Goal: Task Accomplishment & Management: Complete application form

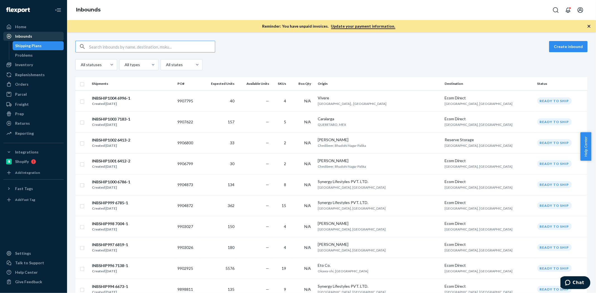
drag, startPoint x: 27, startPoint y: 35, endPoint x: 56, endPoint y: 36, distance: 29.3
click at [27, 35] on div "Inbounds" at bounding box center [23, 37] width 17 height 6
click at [556, 48] on button "Create inbound" at bounding box center [568, 46] width 39 height 11
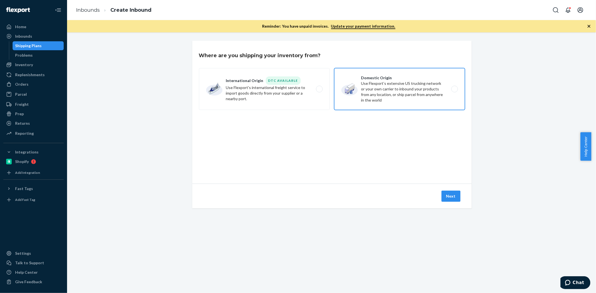
click at [365, 94] on label "Domestic Origin Use Flexport’s extensive US trucking network or your own carrie…" at bounding box center [399, 89] width 131 height 42
click at [454, 91] on input "Domestic Origin Use Flexport’s extensive US trucking network or your own carrie…" at bounding box center [456, 89] width 4 height 4
radio input "true"
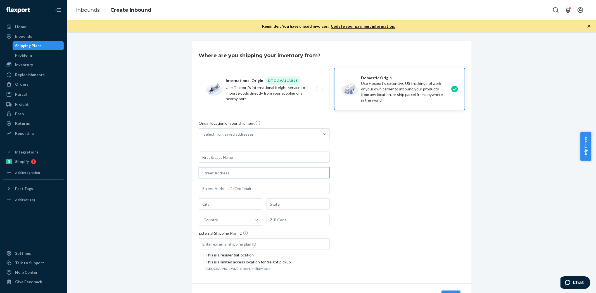
click at [245, 170] on input "text" at bounding box center [264, 172] width 131 height 11
click at [227, 160] on input "text" at bounding box center [264, 157] width 131 height 11
paste input ""Lot 37, 38, 39, 40, 41, 44, 50, 51, 54, 55, 56, B2 Cluster, Dong Xoai III Indu…"
click at [298, 157] on input ""Lot 37, 38, 39, 40, 41, 44, 50, 51, 54, 55, 56, B2 Cluster, Dong Xoai III Indu…" at bounding box center [264, 157] width 131 height 11
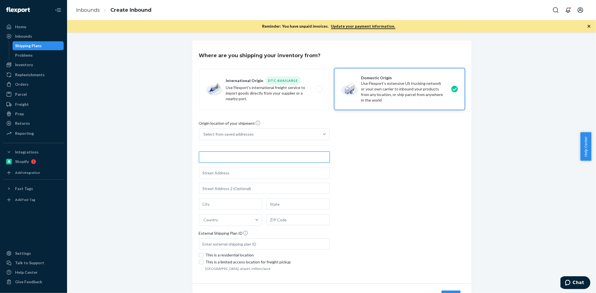
click at [298, 157] on input ""Lot 37, 38, 39, 40, 41, 44, 50, 51, 54, 55, 56, B2 Cluster, Dong Xoai III Indu…" at bounding box center [264, 157] width 131 height 11
click at [303, 157] on input ""Lot 37, 38, 39, 40, 41, 44, 50, 51, 54, 55, 56, B2 Cluster, Dong Xoai III Indu…" at bounding box center [264, 157] width 131 height 11
type input ""Lot 37, 38, 39, 40, 41, 44, 50, 51, 54, 55, 56, B2 Cluster, Dong Xoai III Indu…"
click at [294, 174] on input "text" at bounding box center [264, 172] width 131 height 11
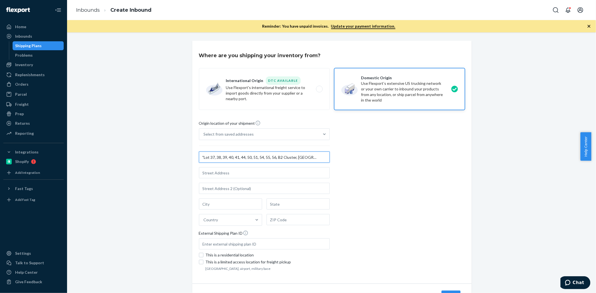
click at [202, 158] on input ""Lot 37, 38, 39, 40, 41, 44, 50, 51, 54, 55, 56, B2 Cluster, Dong Xoai III Indu…" at bounding box center [264, 157] width 131 height 11
drag, startPoint x: 199, startPoint y: 158, endPoint x: 385, endPoint y: 157, distance: 185.7
click at [385, 157] on div "Origin location of your shipment Select from saved addresses "Lot 37, 38, 39, 4…" at bounding box center [332, 196] width 266 height 152
click at [217, 174] on input "text" at bounding box center [264, 172] width 131 height 11
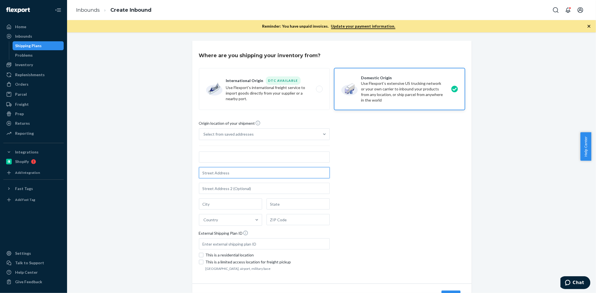
scroll to position [0, 0]
paste input ""Lot 37, 38, 39, 40, 41, 44, 50, 51, 54, 55, 56, B2 Cluster, Dong Xoai III Indu…"
type input ""Lot 37, 38, 39, 40, 41, 44, 50, 51, 54, 55, 56, B2 Cluster, Dong Xoai III Indu…"
click at [300, 188] on input "text" at bounding box center [264, 188] width 131 height 11
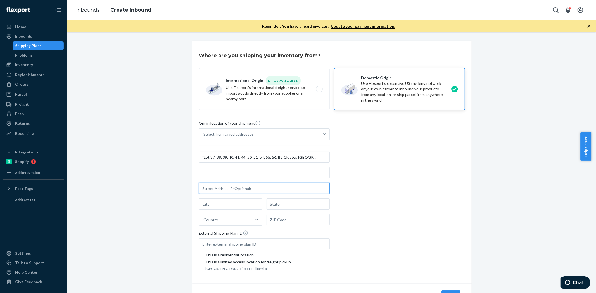
scroll to position [0, 0]
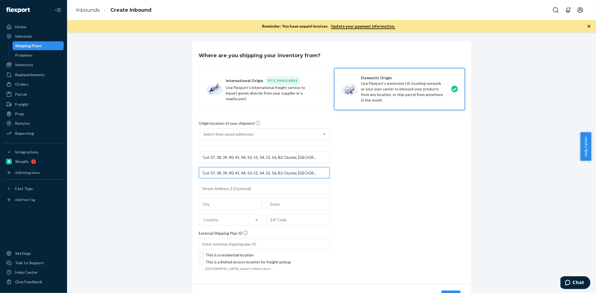
click at [266, 176] on input ""Lot 37, 38, 39, 40, 41, 44, 50, 51, 54, 55, 56, B2 Cluster, Dong Xoai III Indu…" at bounding box center [264, 172] width 131 height 11
click at [209, 160] on input ""Lot 37, 38, 39, 40, 41, 44, 50, 51, 54, 55, 56, B2 Cluster, Dong Xoai III Indu…" at bounding box center [264, 157] width 131 height 11
drag, startPoint x: 199, startPoint y: 157, endPoint x: 466, endPoint y: 157, distance: 267.0
click at [466, 157] on div "Where are you shipping your inventory from? International Origin DTC Available …" at bounding box center [331, 162] width 279 height 243
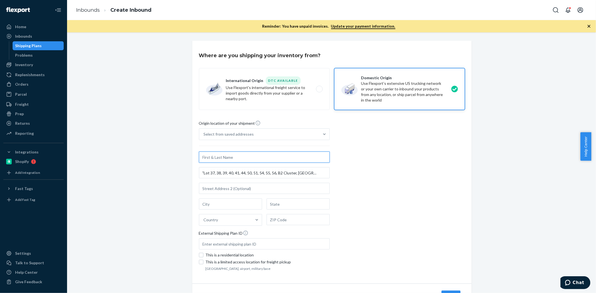
scroll to position [0, 0]
paste input "Kuka (HK) Trade Co., Limited"
type input "Kuka (HK) Trade Co., Limited"
click at [200, 172] on input ""Lot 37, 38, 39, 40, 41, 44, 50, 51, 54, 55, 56, B2 Cluster, Dong Xoai III Indu…" at bounding box center [264, 172] width 131 height 11
click at [254, 175] on input "Lot 37, 38, 39, 40, 41, 44, 50, 51, 54, 55, 56, B2 Cluster, Dong Xoai III Indus…" at bounding box center [264, 172] width 131 height 11
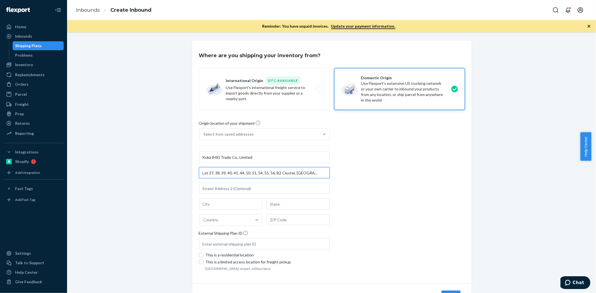
scroll to position [0, 155]
drag, startPoint x: 290, startPoint y: 175, endPoint x: 359, endPoint y: 175, distance: 69.0
click at [359, 175] on div "Origin location of your shipment Select from saved addresses Kuka (HK) Trade Co…" at bounding box center [332, 196] width 266 height 152
click at [308, 171] on input "Lot 37, 38, 39, 40, 41, 44, 50, 51, 54, 55, 56, B2 Cluster, Dong Xoai III Indus…" at bounding box center [264, 172] width 131 height 11
click at [307, 172] on input "Lot 37, 38, 39, 40, 41, 44, 50, 51, 54, 55, 56, B2 Cluster, Dong Xoai III Indus…" at bounding box center [264, 172] width 131 height 11
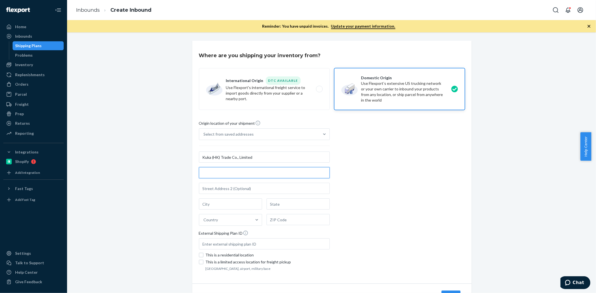
click at [307, 172] on input "Lot 37, 38, 39, 40, 41, 44, 50, 51, 54, 55, 56, B2 Cluster, Dong Xoai III Indus…" at bounding box center [264, 172] width 131 height 11
type input "Lot 37, 38, 39, 40, 41, 44, 50, 51, 54, 55, 56, B2 Cluster, Dong Xoai III Indus…"
click at [297, 217] on input "text" at bounding box center [297, 219] width 63 height 11
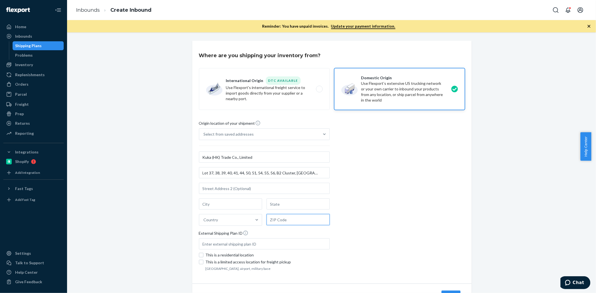
paste input "67000"
type input "67000"
click at [288, 206] on input "text" at bounding box center [297, 204] width 63 height 11
click at [308, 173] on input "Lot 37, 38, 39, 40, 41, 44, 50, 51, 54, 55, 56, B2 Cluster, Dong Xoai III Indus…" at bounding box center [264, 172] width 131 height 11
click at [255, 224] on div at bounding box center [257, 219] width 10 height 11
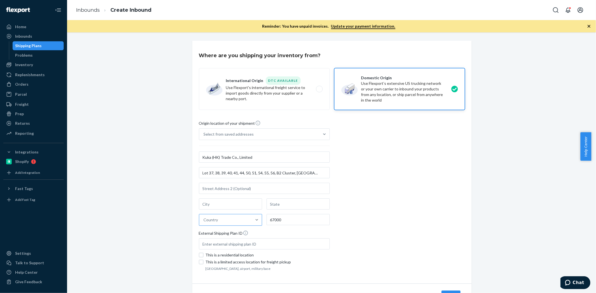
click at [204, 223] on input "Country" at bounding box center [204, 220] width 1 height 6
type input "viet"
click at [240, 232] on div "Viet Nam" at bounding box center [230, 233] width 61 height 11
click at [211, 223] on input "viet" at bounding box center [207, 220] width 7 height 6
click at [298, 173] on input "Lot 37, 38, 39, 40, 41, 44, 50, 51, 54, 55, 56, B2 Cluster, Dong Xoai III Indus…" at bounding box center [264, 172] width 131 height 11
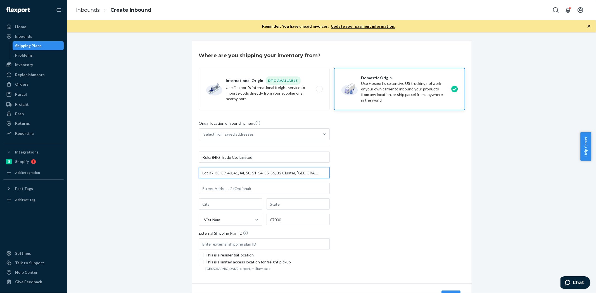
scroll to position [0, 143]
drag, startPoint x: 299, startPoint y: 172, endPoint x: 352, endPoint y: 173, distance: 52.5
click at [352, 173] on div "Origin location of your shipment Select from saved addresses Kuka (HK) Trade Co…" at bounding box center [332, 196] width 266 height 152
click at [223, 175] on input "Lot 37, 38, 39, 40, 41, 44, 50, 51, 54, 55, 56, B2 Cluster, Dong Xoai III Indus…" at bounding box center [264, 172] width 131 height 11
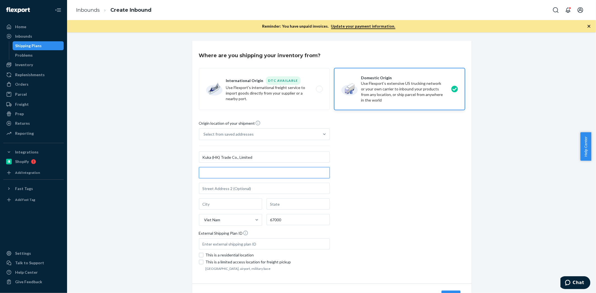
drag, startPoint x: 198, startPoint y: 173, endPoint x: 436, endPoint y: 172, distance: 237.4
click at [436, 172] on div "Origin location of your shipment Select from saved addresses Kuka (HK) Trade Co…" at bounding box center [332, 196] width 266 height 152
paste input "text"
type input "Lot 37, 38, 39, 40, 41, 44, 50, 51, 54, 55, 56, B2 Cluster"
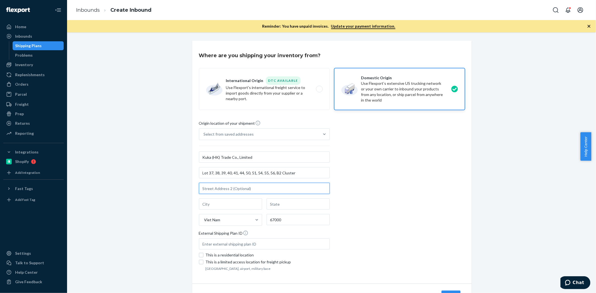
click at [245, 187] on input "text" at bounding box center [264, 188] width 131 height 11
click at [241, 192] on input "text" at bounding box center [264, 188] width 131 height 11
paste input "Dong Xoai III Industrial Zone"
type input "Dong Xoai III Industrial Zone"
click at [235, 212] on div "Viet Nam 67000" at bounding box center [264, 212] width 131 height 27
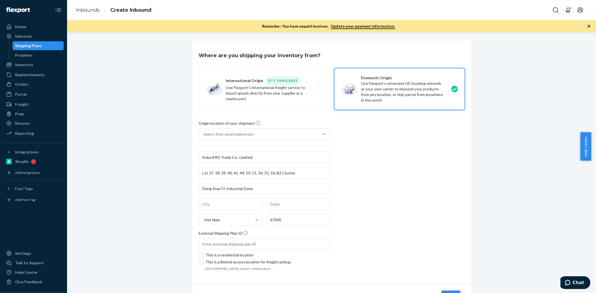
click at [204, 137] on input "Select from saved addresses" at bounding box center [204, 135] width 1 height 6
click at [237, 206] on input "text" at bounding box center [230, 204] width 63 height 11
paste input "Dong Xoai"
type input "Dong Xoai"
click at [340, 204] on div "Origin location of your shipment Select from saved addresses Kuka (HK) Trade Co…" at bounding box center [332, 196] width 266 height 152
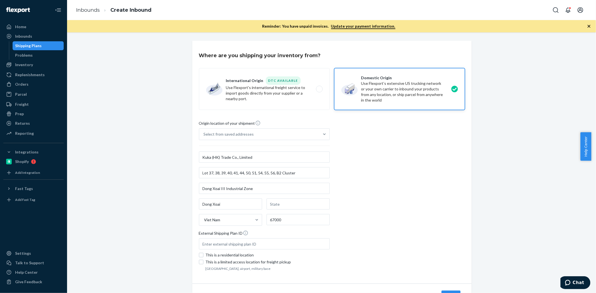
click at [376, 191] on div "Origin location of your shipment Select from saved addresses Kuka (HK) Trade Co…" at bounding box center [332, 196] width 266 height 152
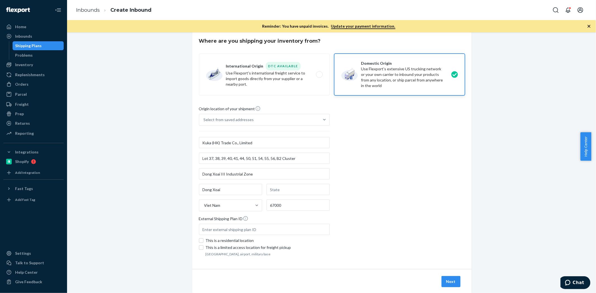
scroll to position [29, 0]
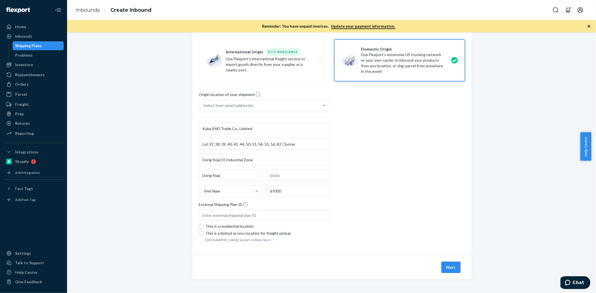
click at [441, 266] on button "Next" at bounding box center [450, 267] width 19 height 11
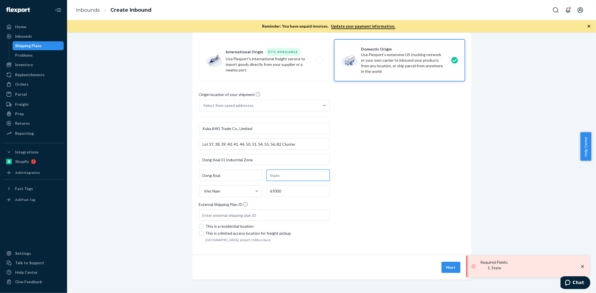
click at [274, 176] on input "text" at bounding box center [297, 175] width 63 height 11
paste input "Binh Phuoc"
type input "Binh Phuoc"
click at [357, 182] on div "Origin location of your shipment Select from saved addresses Kuka (HK) Trade Co…" at bounding box center [332, 168] width 266 height 152
click at [446, 270] on button "Next" at bounding box center [450, 267] width 19 height 11
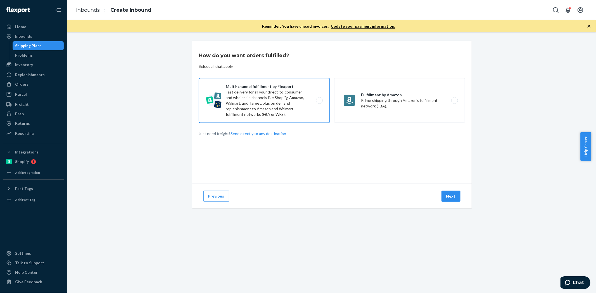
click at [271, 104] on label "Multi-channel fulfillment by Flexport Fast delivery for all your direct-to-cons…" at bounding box center [264, 100] width 131 height 45
click at [319, 102] on input "Multi-channel fulfillment by Flexport Fast delivery for all your direct-to-cons…" at bounding box center [321, 101] width 4 height 4
radio input "true"
click at [450, 197] on button "Next" at bounding box center [450, 196] width 19 height 11
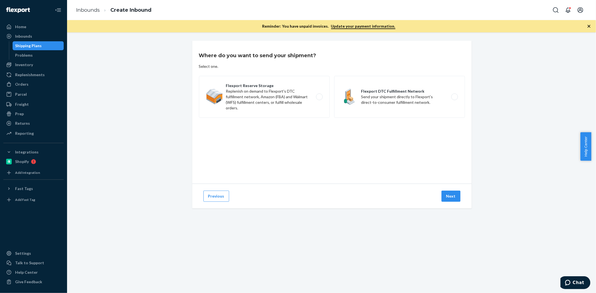
drag, startPoint x: 386, startPoint y: 100, endPoint x: 397, endPoint y: 119, distance: 22.1
click at [386, 100] on label "Flexport DTC Fulfillment Network Send your shipment directly to Flexport's dire…" at bounding box center [399, 97] width 131 height 42
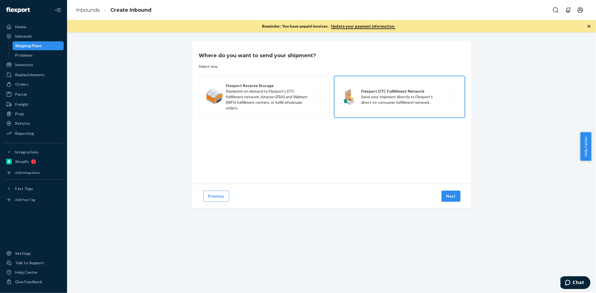
click at [454, 99] on input "Flexport DTC Fulfillment Network Send your shipment directly to Flexport's dire…" at bounding box center [456, 97] width 4 height 4
radio input "true"
click at [449, 199] on button "Next" at bounding box center [450, 196] width 19 height 11
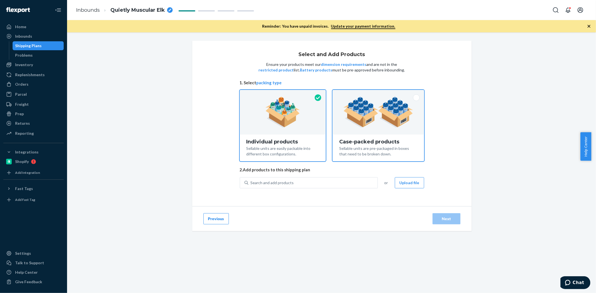
click at [390, 132] on div at bounding box center [377, 112] width 91 height 45
click at [380, 94] on input "Case-packed products Sellable units are pre-packaged in boxes that need to be b…" at bounding box center [378, 92] width 4 height 4
radio input "true"
radio input "false"
click at [409, 183] on button "Upload file" at bounding box center [409, 182] width 29 height 11
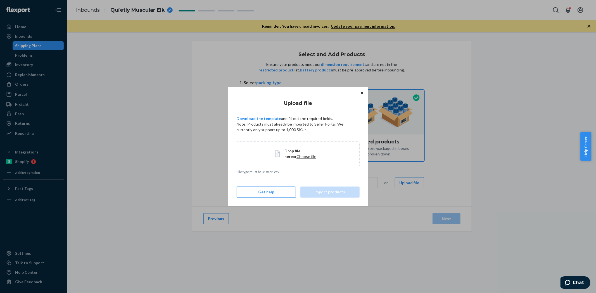
click at [297, 158] on span "Choose file" at bounding box center [306, 156] width 20 height 5
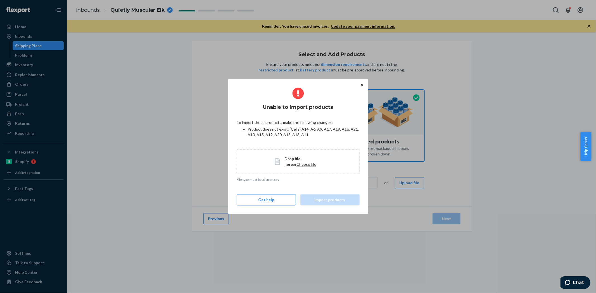
click at [298, 163] on span "Choose file" at bounding box center [306, 164] width 20 height 5
click at [361, 85] on icon "Close" at bounding box center [362, 85] width 2 height 2
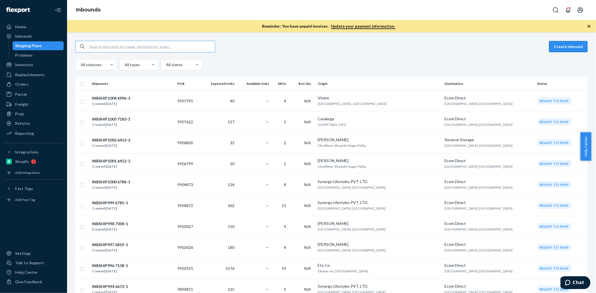
click at [557, 43] on button "Create inbound" at bounding box center [568, 46] width 39 height 11
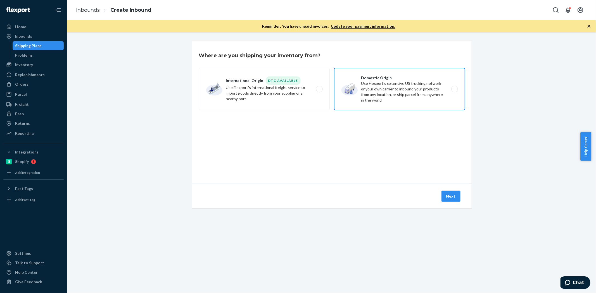
click at [388, 88] on label "Domestic Origin Use Flexport’s extensive US trucking network or your own carrie…" at bounding box center [399, 89] width 131 height 42
click at [454, 88] on input "Domestic Origin Use Flexport’s extensive US trucking network or your own carrie…" at bounding box center [456, 89] width 4 height 4
radio input "true"
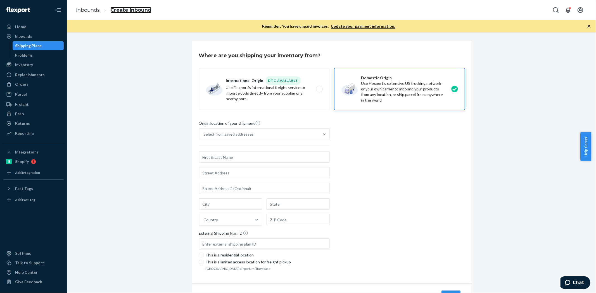
drag, startPoint x: 130, startPoint y: 9, endPoint x: 127, endPoint y: 9, distance: 3.1
click at [130, 9] on link "Create Inbound" at bounding box center [130, 10] width 41 height 6
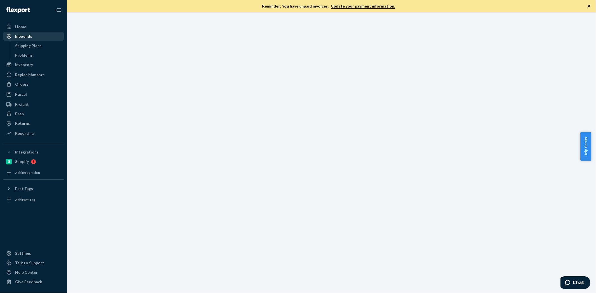
click at [27, 37] on div "Inbounds" at bounding box center [23, 37] width 17 height 6
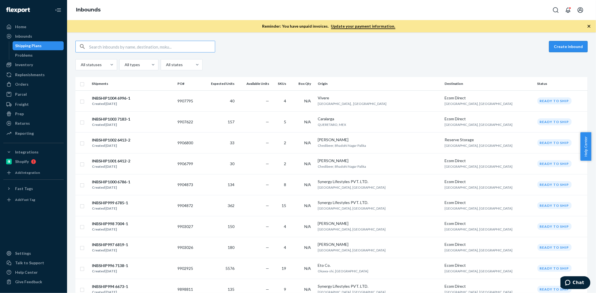
click at [559, 49] on button "Create inbound" at bounding box center [568, 46] width 39 height 11
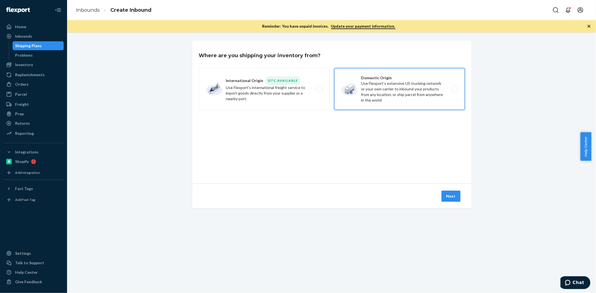
click at [405, 88] on label "Domestic Origin Use Flexport’s extensive US trucking network or your own carrie…" at bounding box center [399, 89] width 131 height 42
click at [454, 88] on input "Domestic Origin Use Flexport’s extensive US trucking network or your own carrie…" at bounding box center [456, 89] width 4 height 4
radio input "true"
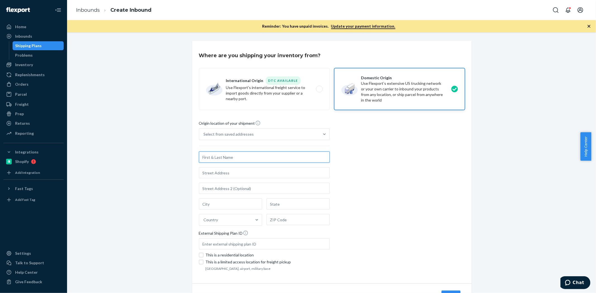
paste input "Alliance Vantage Limited"
type input "Alliance Vantage Limited"
click at [250, 179] on div "Alliance Vantage Limited Country" at bounding box center [264, 189] width 131 height 74
click at [204, 137] on input "Select from saved addresses" at bounding box center [204, 135] width 1 height 6
click at [268, 154] on input "Alliance Vantage Limited" at bounding box center [264, 157] width 131 height 11
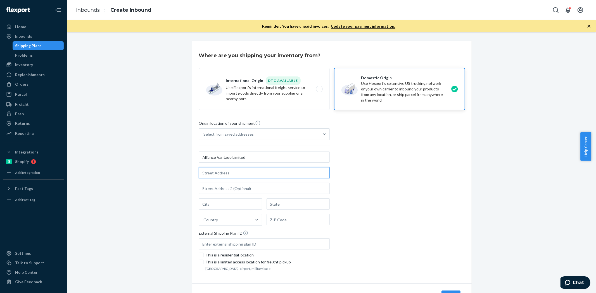
click at [261, 172] on input "text" at bounding box center [264, 172] width 131 height 11
paste input "Lot 2A6, CN7-CN12 Road, Tan Binh Industrial Park, Vinh Tan Ward, Ho Chi Minh Ci…"
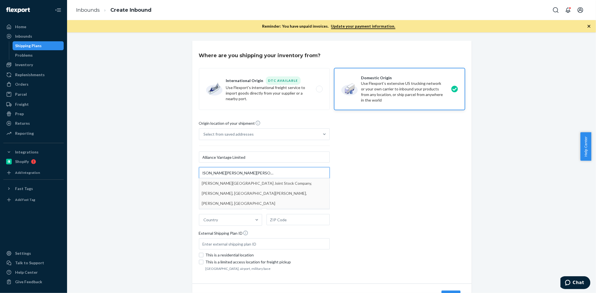
type input "Lot 2A6, CN7-CN12 Road, Tan Binh Industrial Park, Vinh Tan Ward, Ho Chi Minh Ci…"
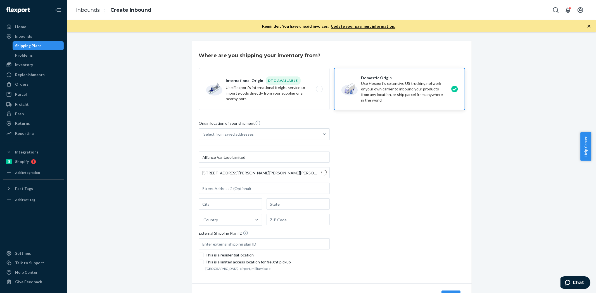
type input "Bắc Tân Uyên"
type input "Bình Dương"
click at [230, 176] on input "text" at bounding box center [264, 172] width 131 height 11
paste input "Lot 2A6, CN7-CN12 Road, Tan Binh Industrial Park, Vinh Tan Ward, Ho Chi Minh Ci…"
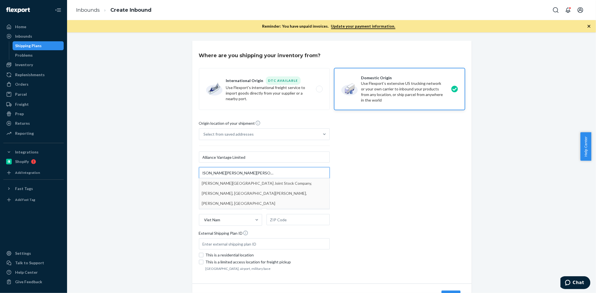
click at [236, 176] on input "Lot 2A6, CN7-CN12 Road, Tan Binh Industrial Park, Vinh Tan Ward, Ho Chi Minh Ci…" at bounding box center [264, 172] width 131 height 11
drag, startPoint x: 245, startPoint y: 174, endPoint x: 476, endPoint y: 172, distance: 231.2
click at [476, 172] on div "Where are you shipping your inventory from? International Origin DTC Available …" at bounding box center [331, 181] width 520 height 281
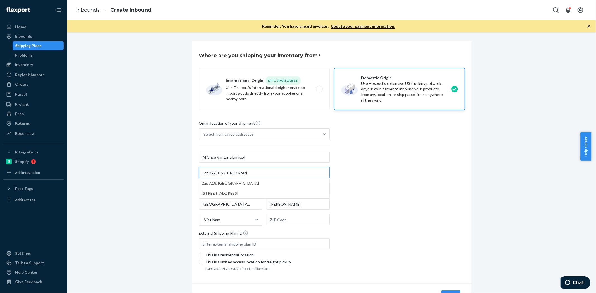
type input "Lot 2A6, CN7-CN12 Road"
click at [476, 172] on div "Where are you shipping your inventory from? International Origin DTC Available …" at bounding box center [331, 181] width 520 height 281
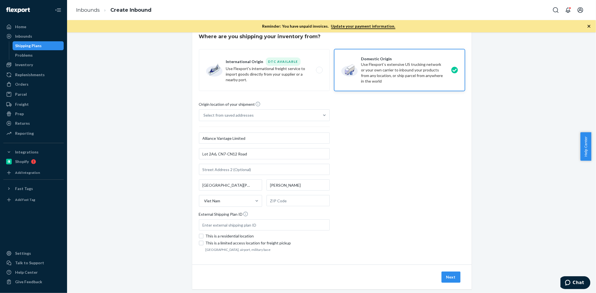
scroll to position [29, 0]
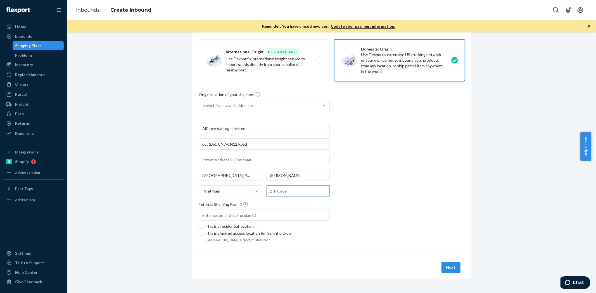
click at [293, 193] on input "text" at bounding box center [297, 190] width 63 height 11
type input "00000"
click at [447, 266] on button "Next" at bounding box center [450, 267] width 19 height 11
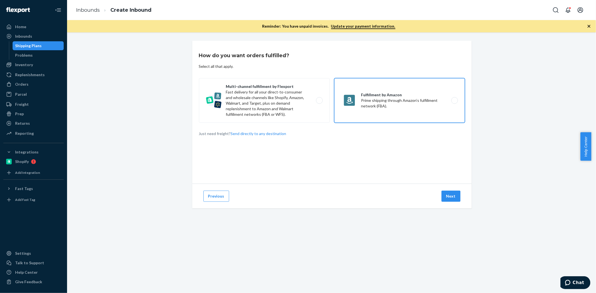
click at [370, 92] on label "Fulfillment by Amazon Prime shipping through Amazon’s fulfillment network (FBA)." at bounding box center [399, 100] width 131 height 45
click at [454, 99] on input "Fulfillment by Amazon Prime shipping through Amazon’s fulfillment network (FBA)." at bounding box center [456, 101] width 4 height 4
radio input "true"
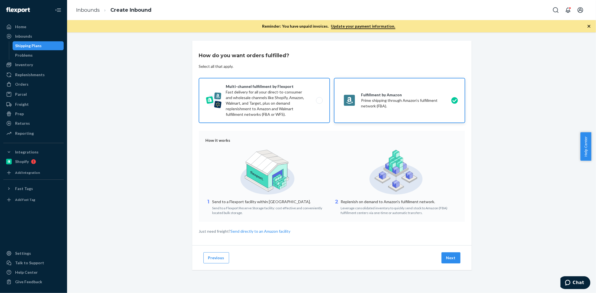
click at [285, 98] on label "Multi-channel fulfillment by Flexport Fast delivery for all your direct-to-cons…" at bounding box center [264, 100] width 131 height 45
click at [319, 99] on input "Multi-channel fulfillment by Flexport Fast delivery for all your direct-to-cons…" at bounding box center [321, 101] width 4 height 4
radio input "true"
radio input "false"
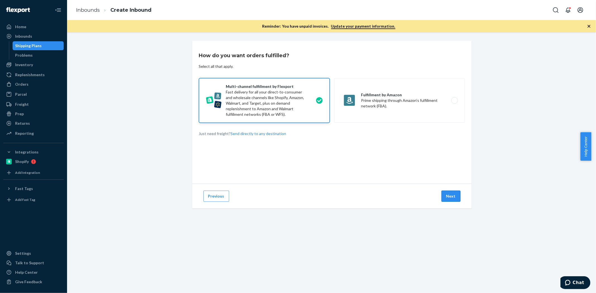
click at [449, 196] on button "Next" at bounding box center [450, 196] width 19 height 11
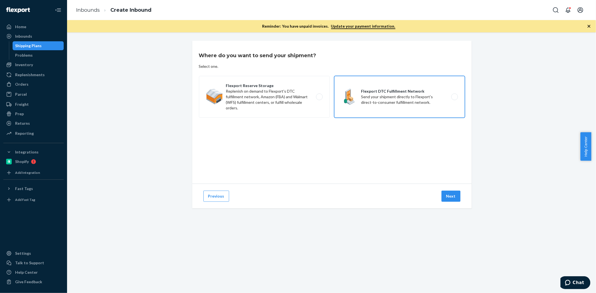
click at [395, 112] on label "Flexport DTC Fulfillment Network Send your shipment directly to Flexport's dire…" at bounding box center [399, 97] width 131 height 42
click at [454, 99] on input "Flexport DTC Fulfillment Network Send your shipment directly to Flexport's dire…" at bounding box center [456, 97] width 4 height 4
radio input "true"
click at [448, 195] on button "Next" at bounding box center [450, 196] width 19 height 11
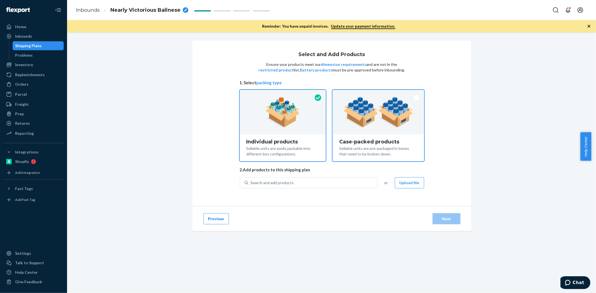
click at [390, 141] on div "Case-packed products" at bounding box center [378, 142] width 78 height 6
click at [380, 94] on input "Case-packed products Sellable units are pre-packaged in boxes that need to be b…" at bounding box center [378, 92] width 4 height 4
radio input "true"
radio input "false"
click at [409, 176] on div "Select and Add Products Ensure your products meet our dimension requirements an…" at bounding box center [332, 123] width 184 height 143
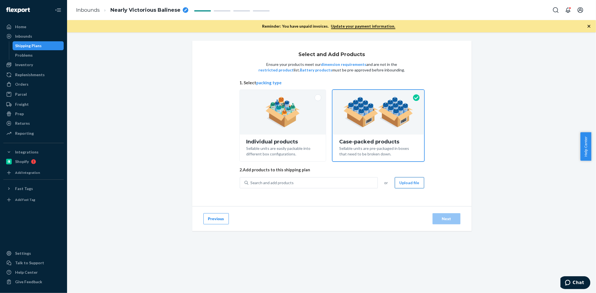
click at [411, 181] on button "Upload file" at bounding box center [409, 182] width 29 height 11
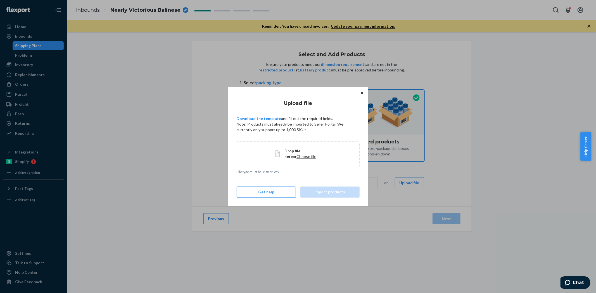
click at [296, 156] on span "Choose file" at bounding box center [306, 156] width 20 height 5
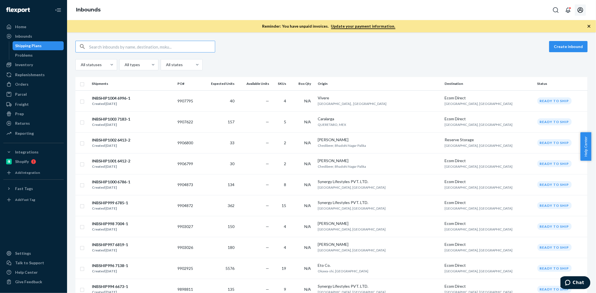
click at [584, 4] on button "Open account menu" at bounding box center [579, 9] width 11 height 11
click at [546, 66] on div "Log out" at bounding box center [567, 71] width 42 height 10
